Goal: Information Seeking & Learning: Learn about a topic

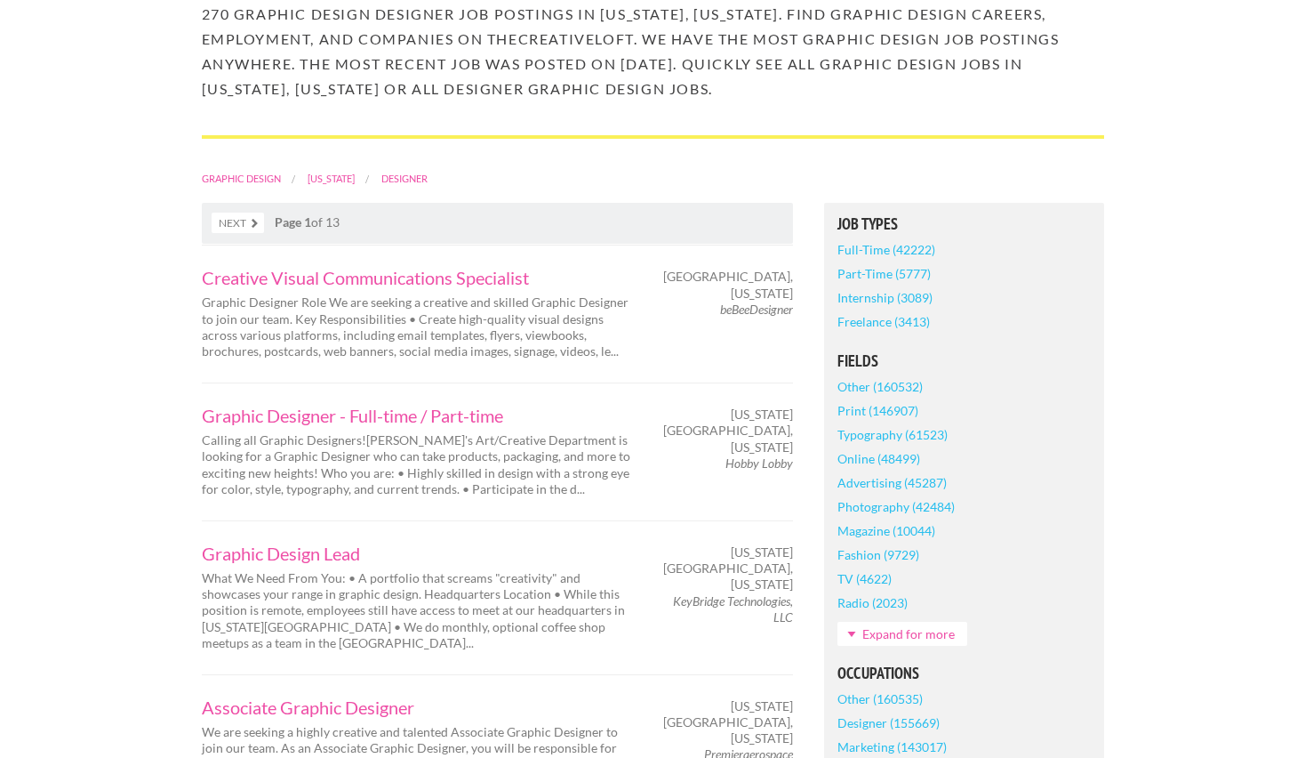
scroll to position [290, 0]
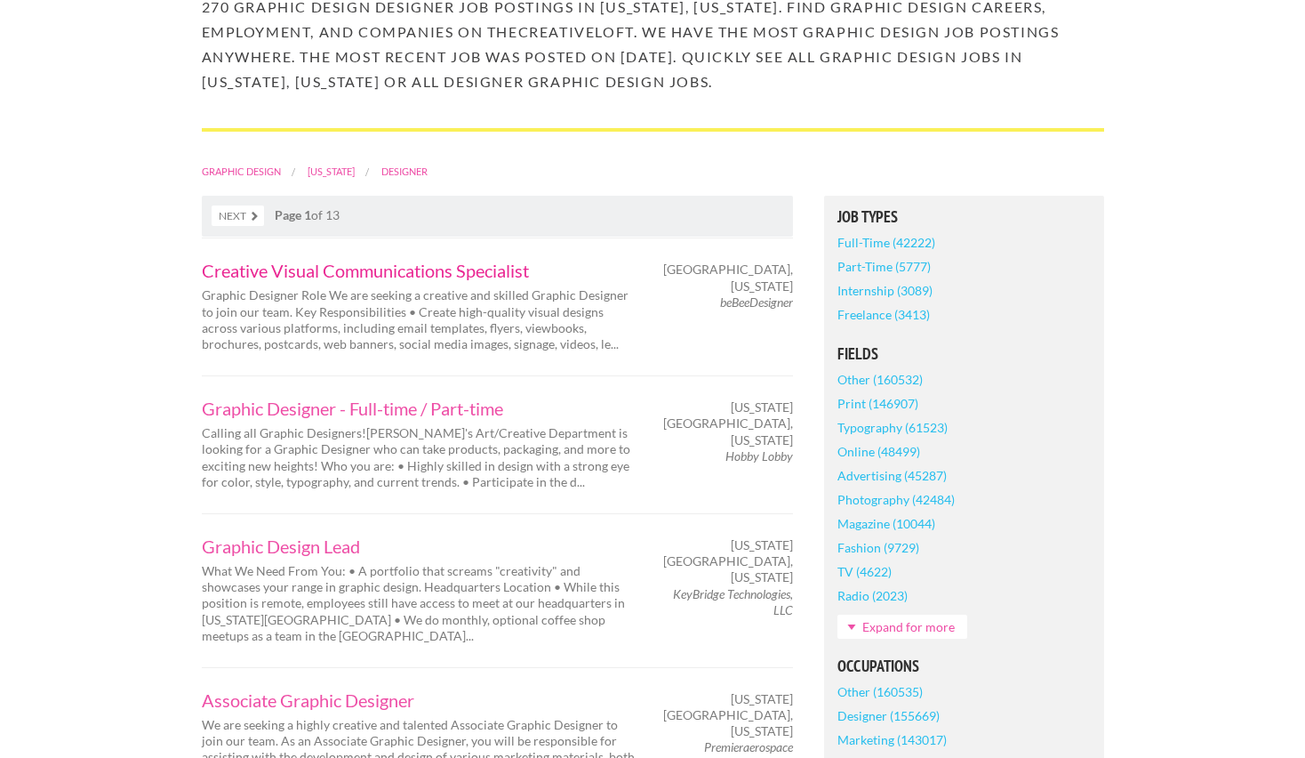
click at [398, 277] on link "Creative Visual Communications Specialist" at bounding box center [420, 270] width 436 height 18
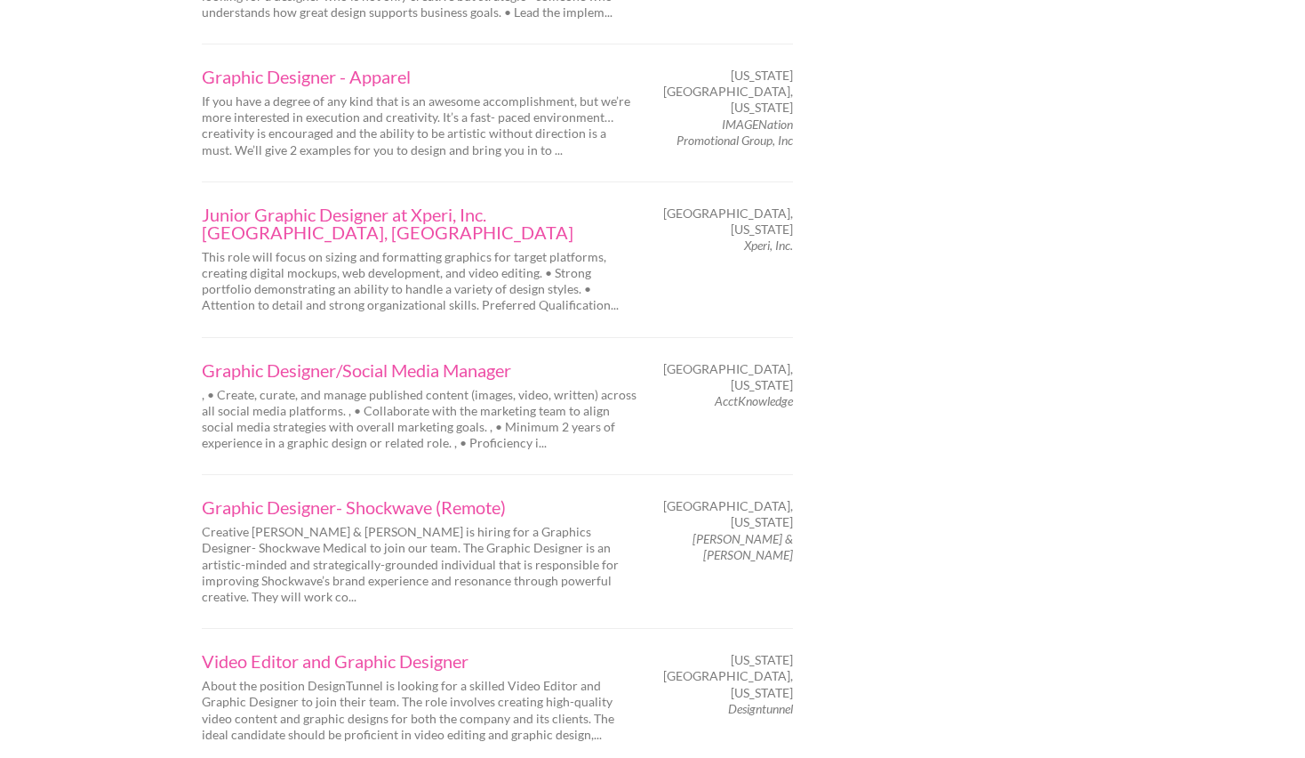
scroll to position [2771, 0]
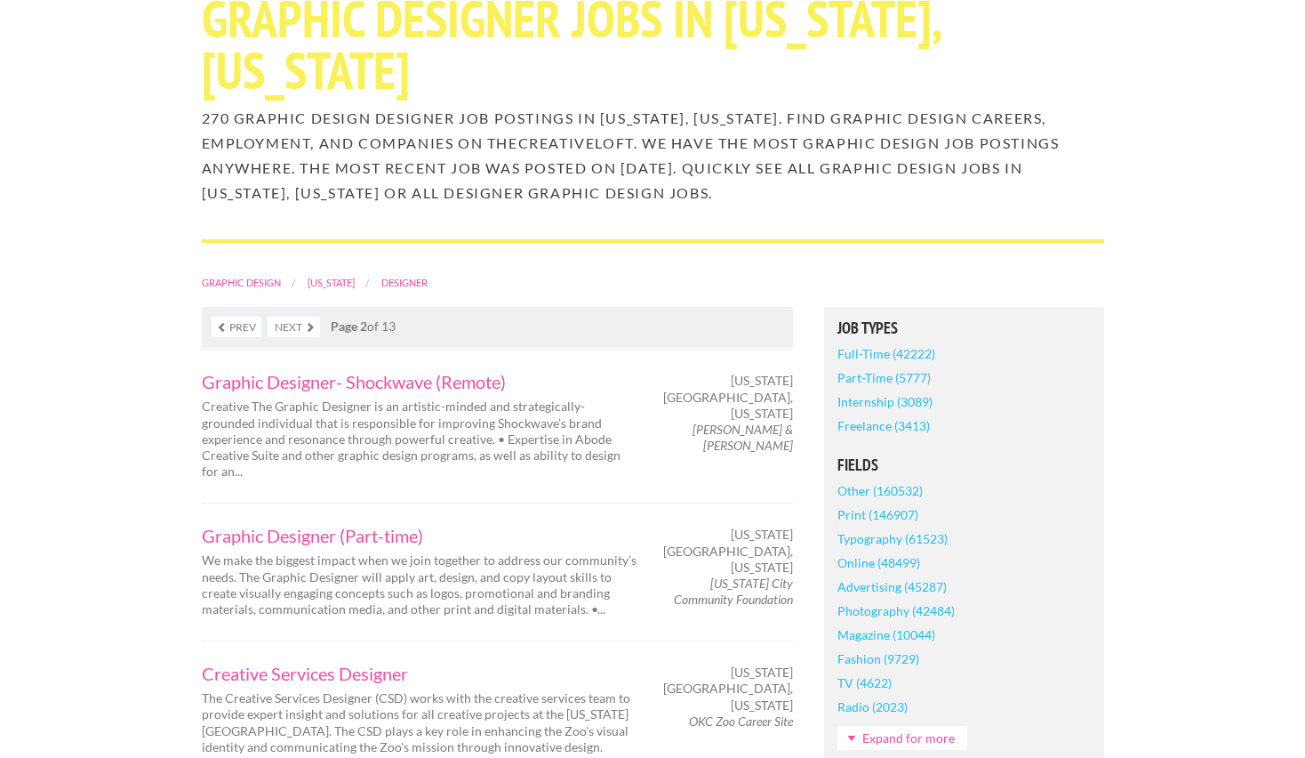
scroll to position [185, 0]
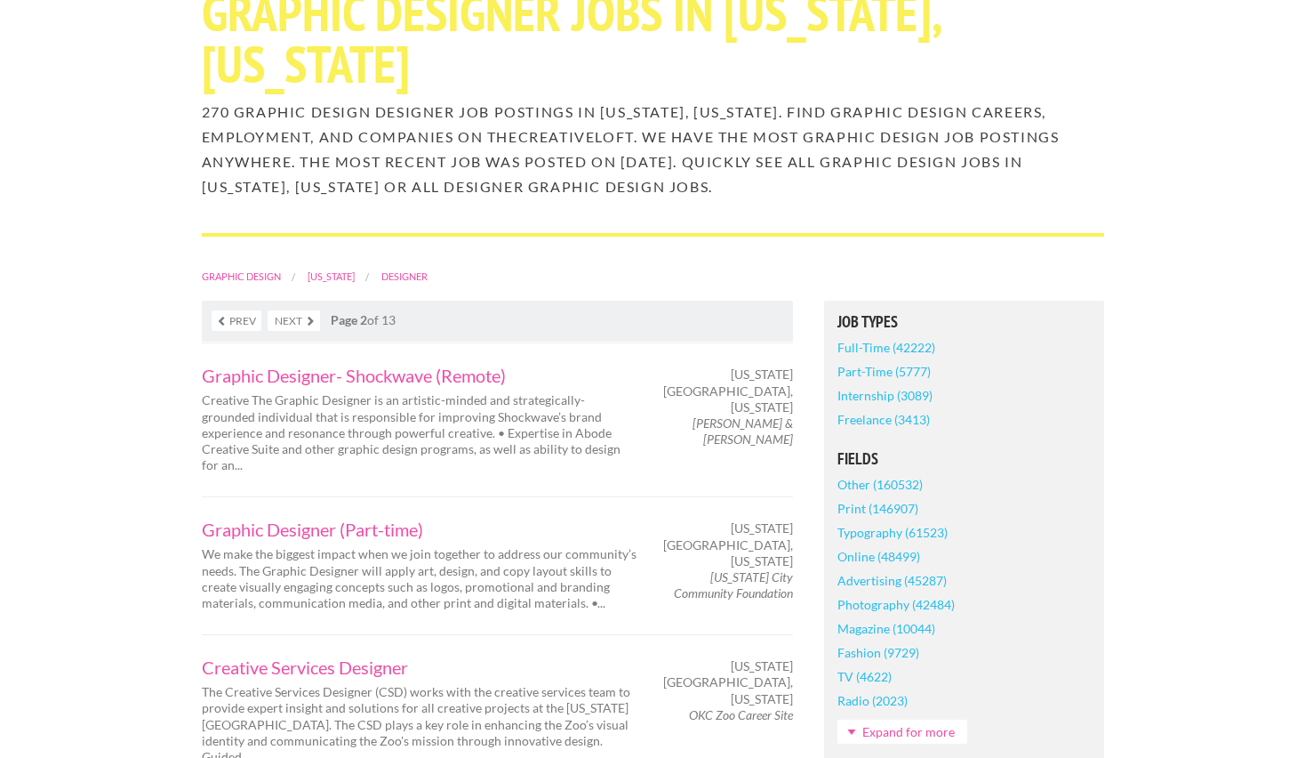
click at [237, 320] on link "Prev" at bounding box center [237, 320] width 50 height 20
